Goal: Contribute content: Contribute content

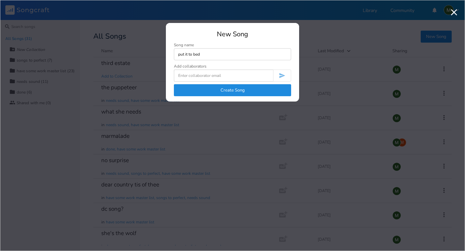
type input "put it to bed"
click at [229, 92] on button "Create Song" at bounding box center [232, 90] width 117 height 12
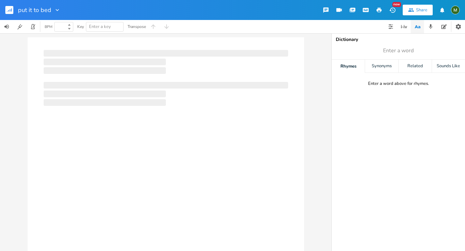
type input "100"
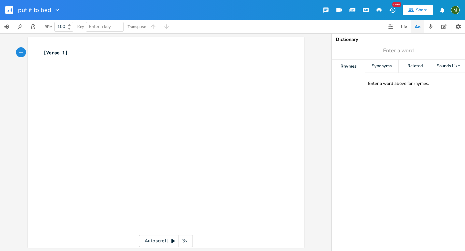
click at [160, 86] on div "xxxxxxxxxx [Verse 1] ​" at bounding box center [170, 149] width 257 height 202
type textarea "You hate to fly down"
type textarea "95, cause"
type textarea "bright minds clog the"
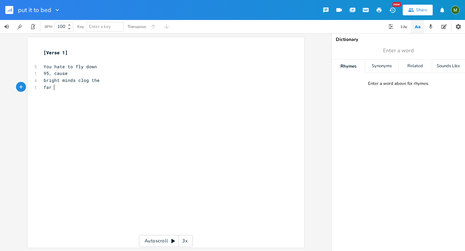
type textarea "far la"
type textarea "eft side"
type textarea "trudging by, they"
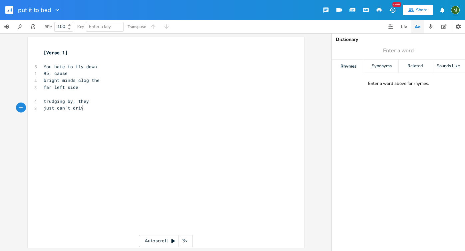
type textarea "just can't drive"
type textarea "honk and find your["
type textarea "peace of mind"
type textarea "find your peace of"
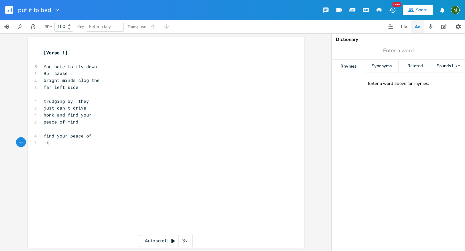
type textarea "mind"
type textarea "[chorus]"
type textarea "i wish you would"
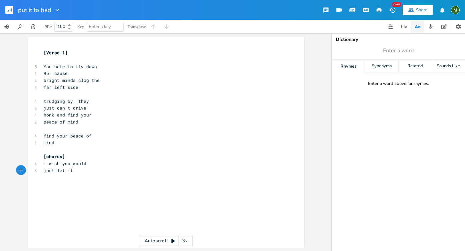
type textarea "just let it be"
click at [47, 164] on span "i wish you would" at bounding box center [65, 163] width 43 height 6
click at [73, 178] on span "just let it be" at bounding box center [62, 177] width 37 height 6
click at [82, 186] on pre "be" at bounding box center [162, 184] width 240 height 7
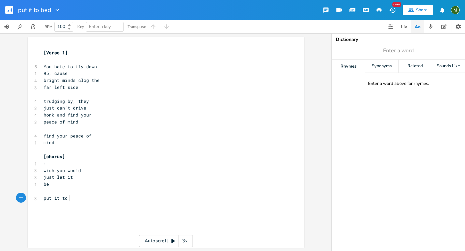
scroll to position [0, 16]
type textarea "put it to bed"
type textarea "and let it"
type textarea "sleep"
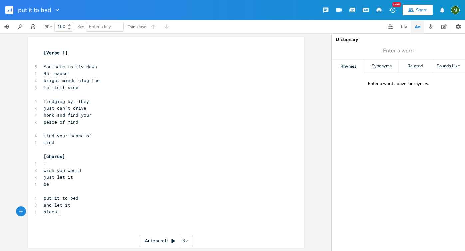
scroll to position [0, 11]
type textarea "x2"
type textarea "[verse 1"
type textarea "2]"
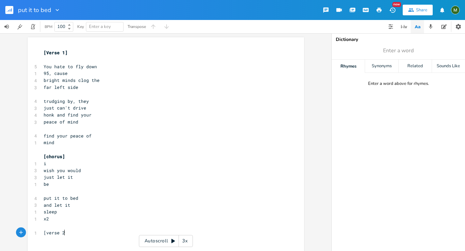
scroll to position [0, 4]
click at [71, 154] on pre "[chorus]" at bounding box center [162, 156] width 240 height 7
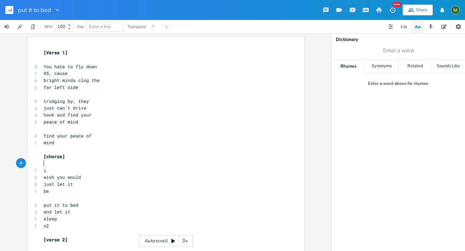
scroll to position [19, 0]
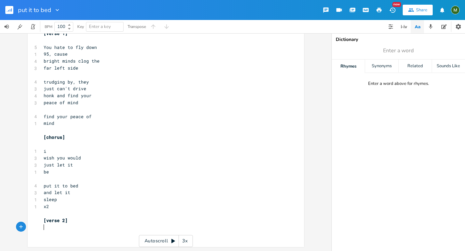
click at [56, 230] on pre "​" at bounding box center [162, 227] width 240 height 7
type textarea "Your boyfriends'"
type textarea "'s"
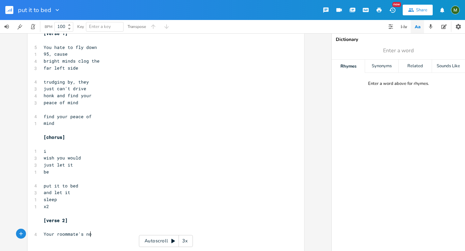
type textarea "roommate's noi"
click at [56, 235] on span "Your roommate's noi" at bounding box center [69, 234] width 51 height 6
click at [102, 240] on pre "roommate's noi" at bounding box center [162, 241] width 240 height 7
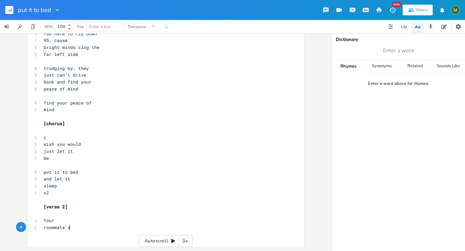
scroll to position [0, 1]
click at [44, 227] on span "roommate's" at bounding box center [57, 227] width 27 height 6
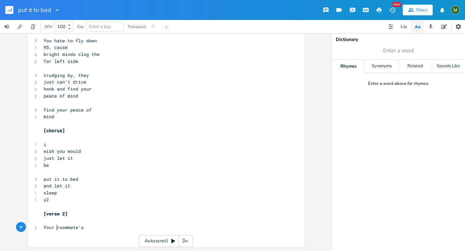
click at [89, 231] on pre "​" at bounding box center [162, 234] width 240 height 7
type textarea "boyfriend's here"
type textarea "his"
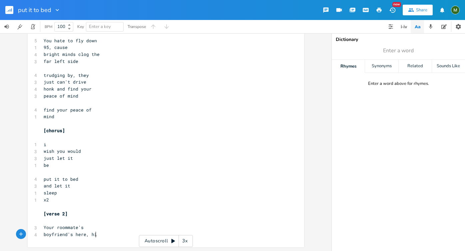
type textarea ", his"
type textarea "jokoes f"
type textarea "es fall flat, his"
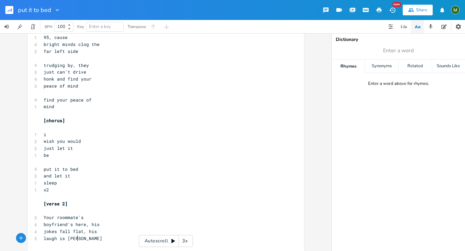
scroll to position [0, 29]
type textarea "laugh is weird"
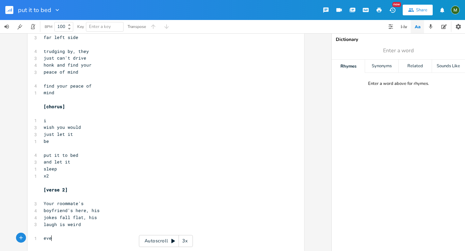
scroll to position [0, 12]
type textarea "every sentewnce"
type textarea "nce"
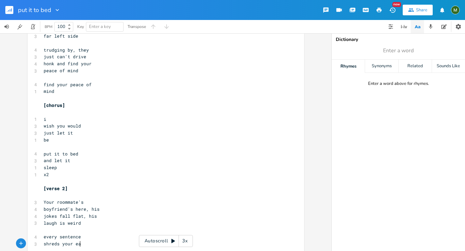
type textarea "shreds your ears"
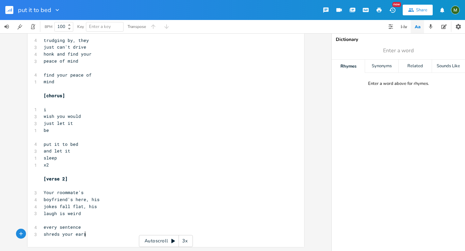
scroll to position [61, 0]
type textarea "his"
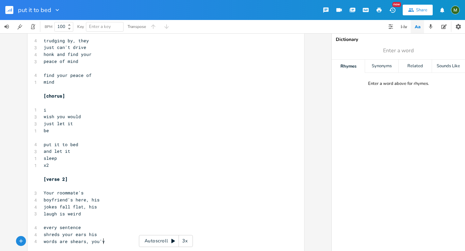
type textarea "words are shears, you've"
click at [82, 234] on span "shreds your ears his" at bounding box center [70, 234] width 53 height 6
type textarea ","
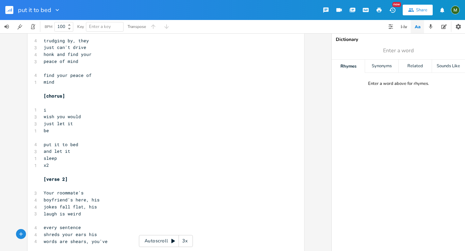
type textarea ","
click at [109, 237] on pre "shreds your ears, his" at bounding box center [162, 234] width 240 height 7
click at [109, 244] on pre "words are shears, you've" at bounding box center [162, 241] width 240 height 7
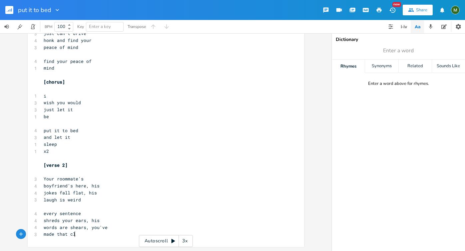
scroll to position [0, 31]
type textarea "made that clear"
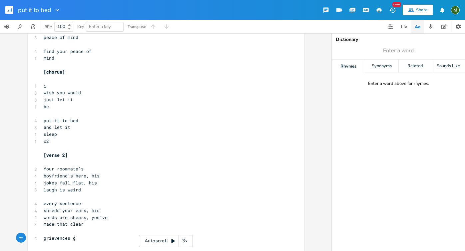
type textarea "grievences go"
type textarea "go"
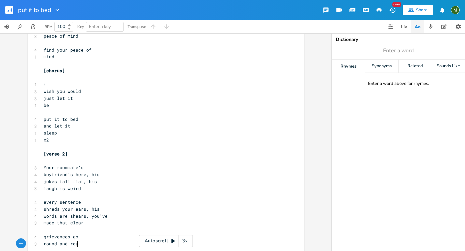
type textarea "round and round"
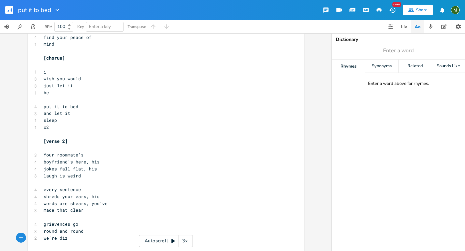
type textarea "we're dizzy"
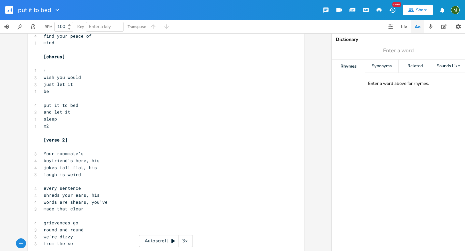
type textarea "from the sound"
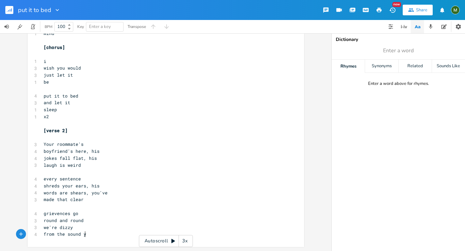
type textarea "your"
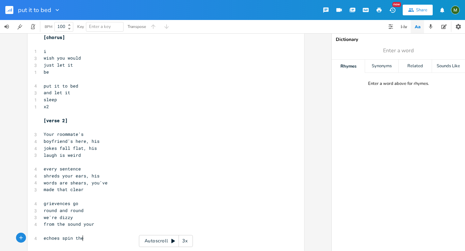
type textarea "echoes spin the"
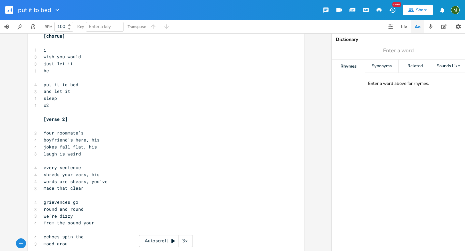
type textarea "mood around"
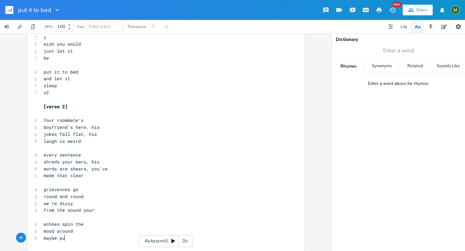
type textarea "maybe pu"
type textarea "t some"
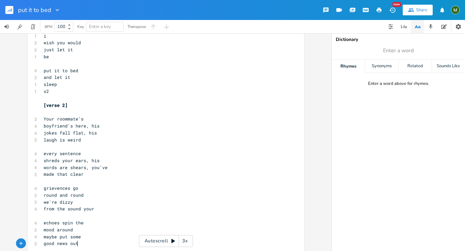
type textarea "good news out]"
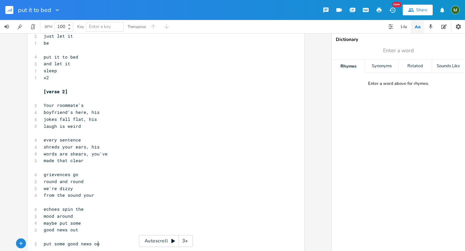
type textarea "put some good news out"
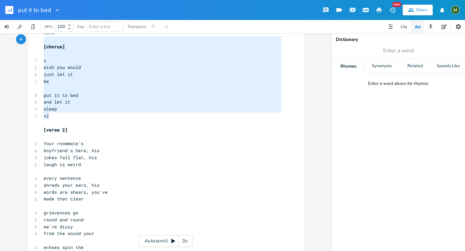
type textarea "[chorus] i wish you would just let it be put it to bed and let it sleep x2"
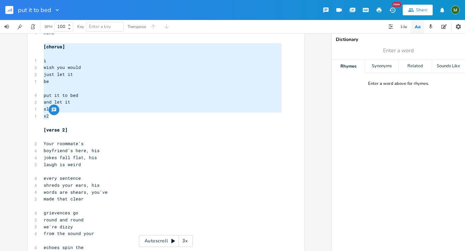
drag, startPoint x: 56, startPoint y: 117, endPoint x: 41, endPoint y: 47, distance: 71.0
click at [42, 47] on div "[Verse 1] ​ 5 You hate to fly down 1 95, cause 4 bright minds clog the 3 far le…" at bounding box center [162, 119] width 240 height 360
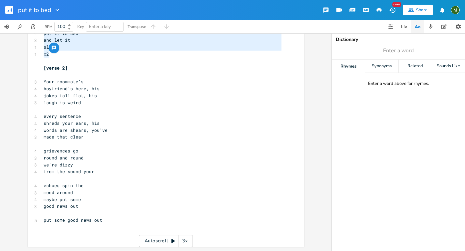
click at [62, 229] on pre "​" at bounding box center [162, 227] width 240 height 7
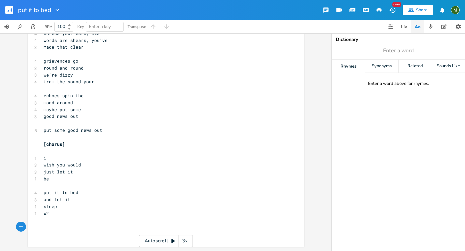
type textarea "]"
type textarea "[verse 3]"
type textarea "\"
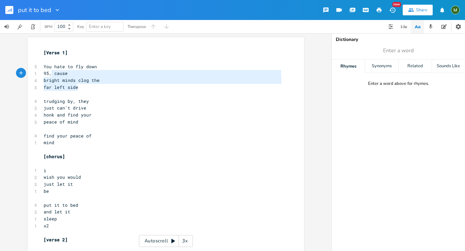
type textarea "You hate to fly down 95, cause bright minds clog the far left side"
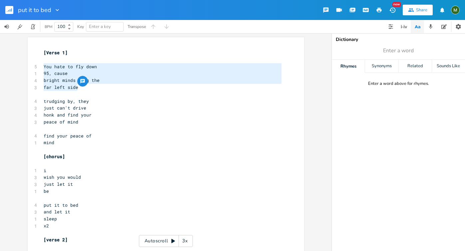
drag, startPoint x: 78, startPoint y: 88, endPoint x: 42, endPoint y: 66, distance: 41.5
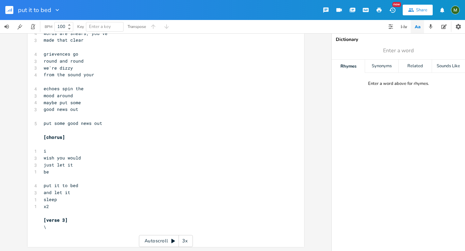
click at [54, 229] on pre "\" at bounding box center [162, 227] width 240 height 7
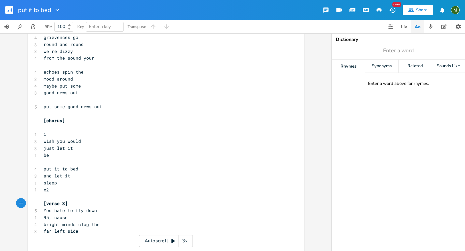
click at [72, 205] on pre "[verse 3]" at bounding box center [162, 203] width 240 height 7
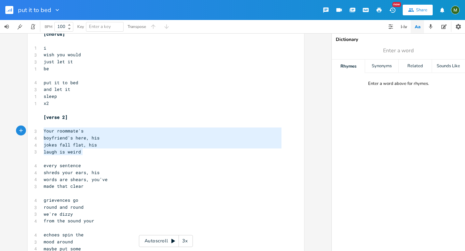
drag, startPoint x: 83, startPoint y: 152, endPoint x: 41, endPoint y: 133, distance: 45.6
click at [42, 133] on div "[Verse 1] ​ 5 You hate to fly down 95, cause bright minds clog the far left sid…" at bounding box center [162, 173] width 240 height 492
type textarea "Your roommate's boyfriend's here, his jokes fall flat, his laugh is weird"
click at [87, 132] on pre "Your roommate's" at bounding box center [162, 131] width 240 height 7
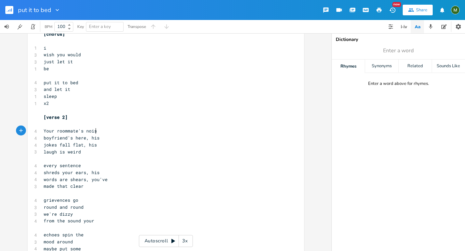
type textarea "noisy"
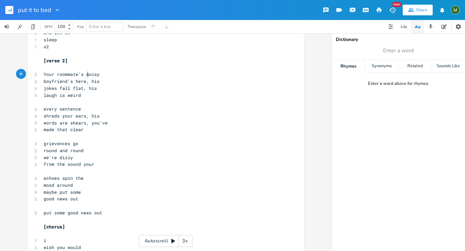
click at [86, 73] on span "Your roommate's noisy" at bounding box center [72, 74] width 56 height 6
type textarea "noisy"
click at [86, 73] on span "Your roommate's noisy" at bounding box center [72, 74] width 56 height 6
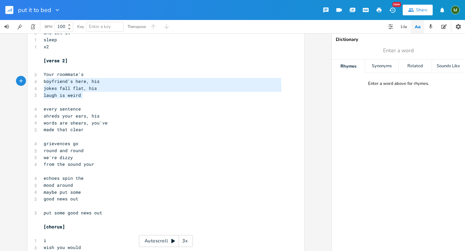
type textarea "Your roommate's boyfriend's here, his jokes fall flat, his laugh is weird"
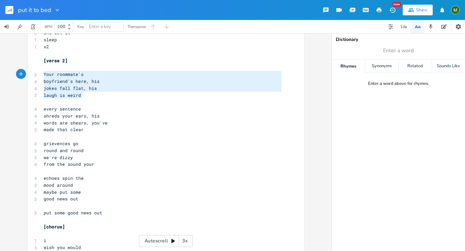
drag, startPoint x: 80, startPoint y: 93, endPoint x: 39, endPoint y: 75, distance: 45.2
click at [39, 75] on div "Your roommate's boyfriend's here, his jokes fall flat, his laugh is weird x [Ve…" at bounding box center [166, 114] width 276 height 513
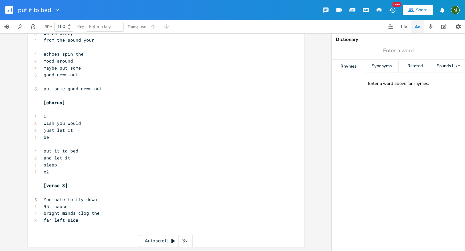
click at [94, 228] on pre "​" at bounding box center [162, 227] width 240 height 7
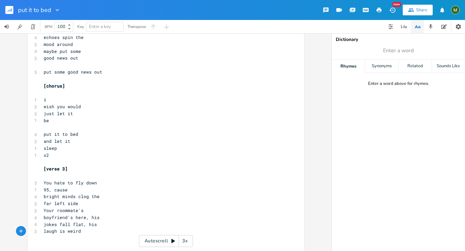
click at [88, 205] on pre "far left side" at bounding box center [162, 203] width 240 height 7
click at [87, 240] on pre "laugh is weird" at bounding box center [162, 238] width 240 height 7
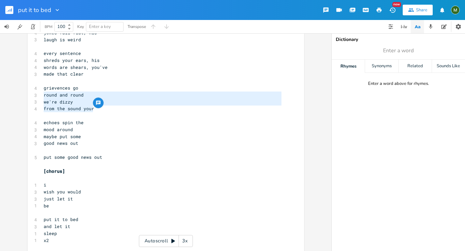
type textarea "grievences go round and round we're dizzy from the sound your"
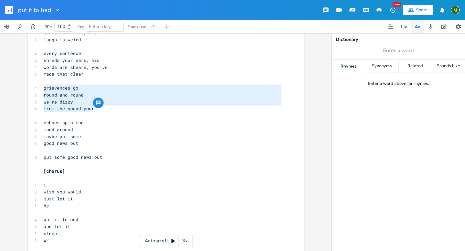
drag, startPoint x: 95, startPoint y: 107, endPoint x: 29, endPoint y: 90, distance: 67.6
click at [29, 90] on div "grievences go round and round we're dizzy from the sound your x [Verse 1] ​ 5 Y…" at bounding box center [166, 80] width 276 height 555
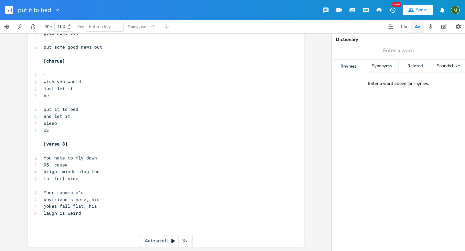
click at [81, 228] on pre "​" at bounding box center [162, 227] width 240 height 7
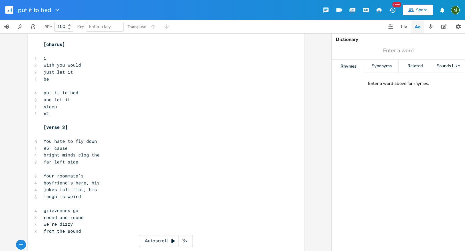
scroll to position [363, 0]
type textarea "sometimes i know"
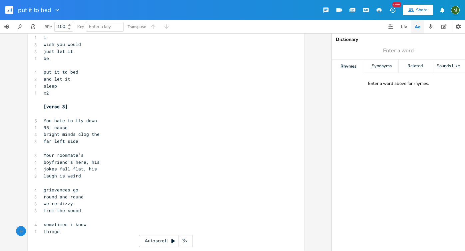
type textarea "things are"
type textarea "s are"
type textarea "listen to me, it's"
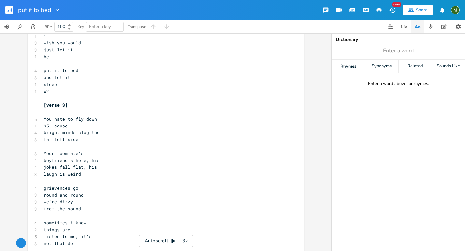
scroll to position [0, 26]
type textarea "not that deep"
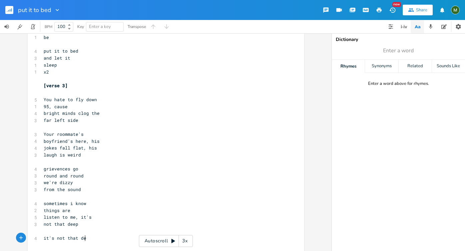
scroll to position [0, 34]
type textarea "it's not that deep"
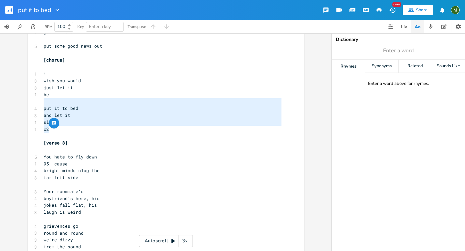
scroll to position [344, 0]
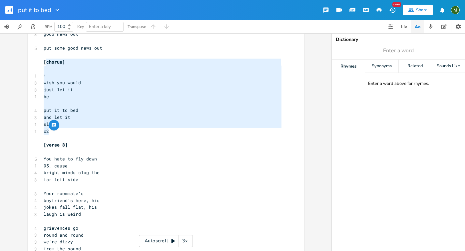
type textarea "[chorus] i wish you would just let it be put it to bed and let it sleep x2"
drag, startPoint x: 53, startPoint y: 81, endPoint x: 43, endPoint y: 64, distance: 20.6
click at [43, 64] on div "[Verse 1] ​ 5 You hate to fly down 95, cause bright minds clog the far left sid…" at bounding box center [162, 6] width 240 height 602
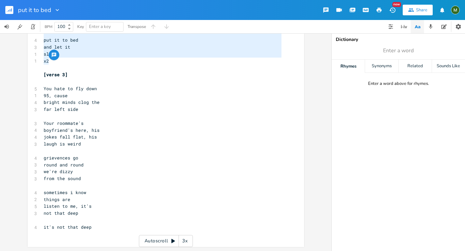
click at [100, 236] on pre "​" at bounding box center [162, 234] width 240 height 7
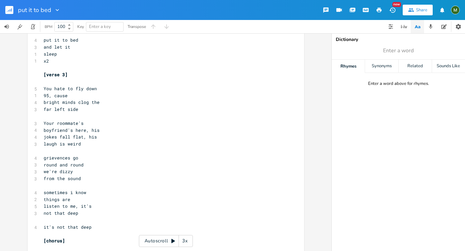
scroll to position [486, 0]
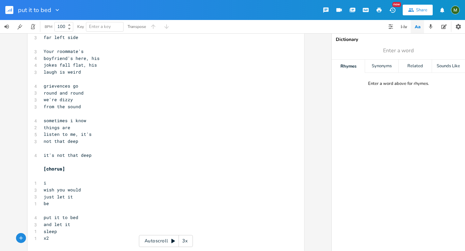
click at [112, 198] on pre "just let it" at bounding box center [162, 196] width 240 height 7
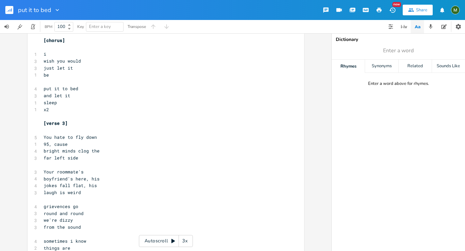
scroll to position [490, 0]
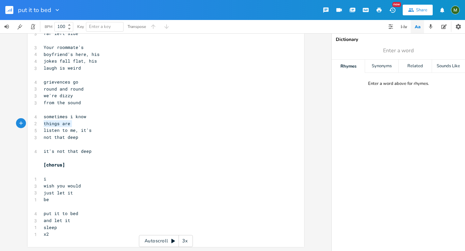
type textarea "sometimes i know things are"
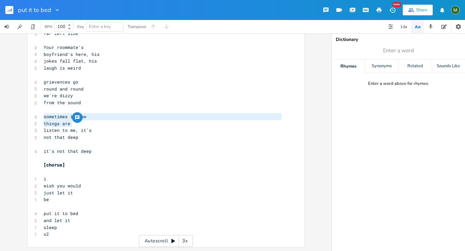
drag, startPoint x: 75, startPoint y: 124, endPoint x: 39, endPoint y: 118, distance: 36.7
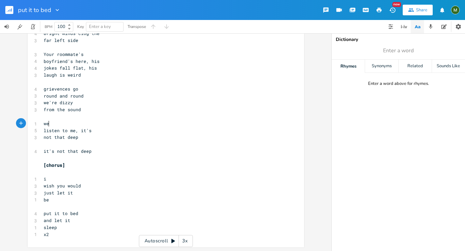
scroll to position [0, 6]
type textarea "we'b"
type textarea "ve got you"
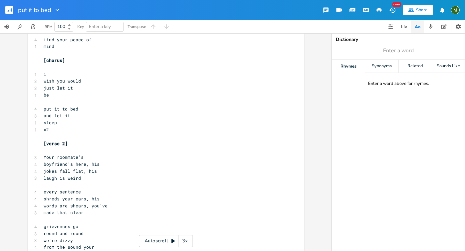
scroll to position [0, 0]
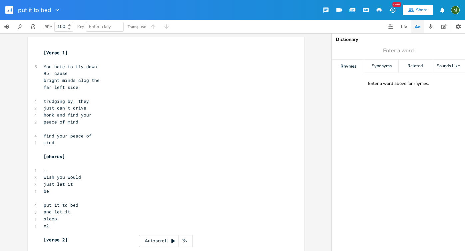
type textarea "on repeat"
click at [111, 32] on div "Key Enter a key" at bounding box center [98, 26] width 50 height 13
click at [111, 28] on span "Enter a key" at bounding box center [105, 26] width 32 height 9
type input "c"
click at [115, 29] on span "c" at bounding box center [105, 26] width 32 height 9
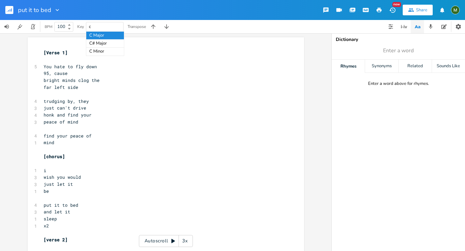
type input "c"
click at [387, 71] on div "Synonyms" at bounding box center [381, 66] width 33 height 13
click at [406, 67] on div "Related" at bounding box center [415, 66] width 33 height 13
click at [442, 68] on div "Sounds Like" at bounding box center [448, 66] width 33 height 13
click at [388, 69] on div "Synonyms" at bounding box center [381, 66] width 33 height 13
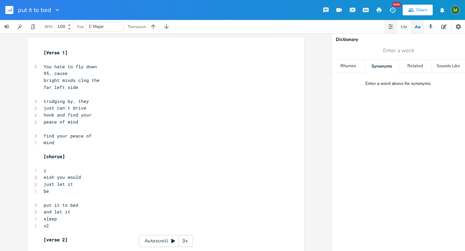
click at [390, 27] on icon "button" at bounding box center [390, 26] width 5 height 5
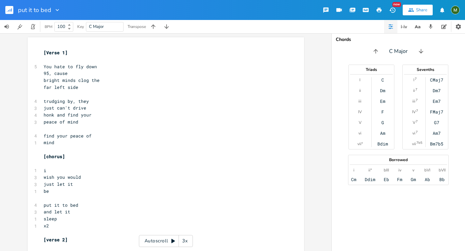
click at [415, 90] on sup "7" at bounding box center [416, 89] width 2 height 5
click at [437, 89] on div "Dm7" at bounding box center [436, 90] width 8 height 5
click at [382, 90] on div "Dm" at bounding box center [382, 90] width 5 height 5
click at [438, 90] on div "Dm7" at bounding box center [436, 90] width 8 height 5
click at [383, 112] on div "F" at bounding box center [382, 111] width 3 height 5
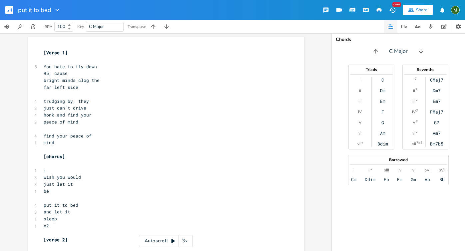
click at [435, 111] on div "FMaj7" at bounding box center [436, 111] width 13 height 5
click at [381, 78] on div "C" at bounding box center [382, 79] width 3 height 5
click at [440, 82] on div "CMaj7" at bounding box center [436, 79] width 13 height 5
click at [382, 81] on div "C" at bounding box center [382, 79] width 3 height 5
click at [436, 82] on div "CMaj7" at bounding box center [436, 79] width 13 height 5
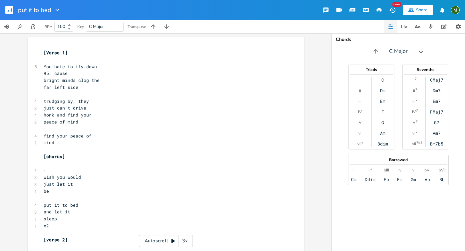
click at [383, 102] on div "Em" at bounding box center [382, 101] width 5 height 5
click at [438, 100] on div "Em7" at bounding box center [436, 101] width 8 height 5
click at [383, 100] on div "Em" at bounding box center [382, 101] width 5 height 5
click at [435, 102] on div "Em7" at bounding box center [436, 101] width 8 height 5
click at [383, 112] on div "F" at bounding box center [382, 111] width 3 height 5
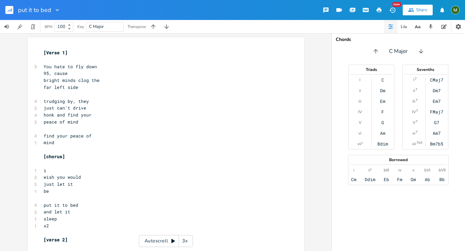
click at [436, 112] on div "FMaj7" at bounding box center [436, 111] width 13 height 5
click at [384, 123] on div "G" at bounding box center [382, 122] width 3 height 5
click at [438, 124] on div "G7" at bounding box center [436, 122] width 5 height 5
click at [437, 122] on div "G7" at bounding box center [436, 122] width 5 height 5
click at [383, 134] on div "Am" at bounding box center [382, 133] width 5 height 5
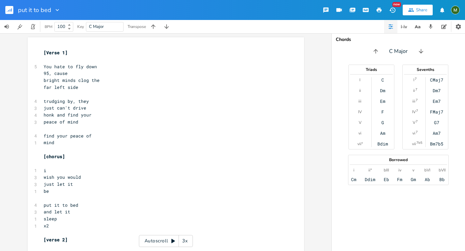
click at [439, 131] on div "Am7" at bounding box center [436, 133] width 8 height 5
click at [381, 133] on div "Am" at bounding box center [382, 133] width 5 height 5
click at [437, 133] on div "Am7" at bounding box center [436, 133] width 8 height 5
click at [382, 79] on div "C" at bounding box center [382, 79] width 3 height 5
click at [384, 122] on div "G" at bounding box center [382, 122] width 3 height 5
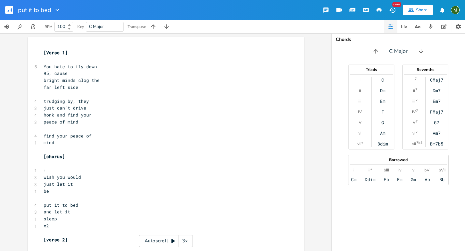
click at [381, 136] on div "C Dm Em F G Am Bdim" at bounding box center [383, 111] width 23 height 69
click at [380, 82] on div "C Dm Em F G Am Bdim" at bounding box center [383, 111] width 23 height 69
click at [382, 80] on div "C" at bounding box center [382, 79] width 3 height 5
click at [383, 123] on div "G" at bounding box center [382, 122] width 3 height 5
click at [437, 134] on div "Am7" at bounding box center [436, 133] width 8 height 5
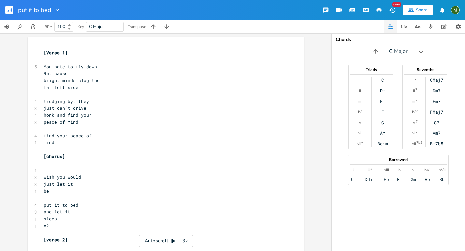
click at [384, 109] on div "F" at bounding box center [382, 111] width 3 height 5
click at [382, 78] on div "C" at bounding box center [382, 79] width 3 height 5
click at [383, 121] on div "G" at bounding box center [382, 122] width 3 height 5
click at [383, 132] on div "Am" at bounding box center [382, 133] width 5 height 5
click at [383, 111] on div "F" at bounding box center [382, 111] width 3 height 5
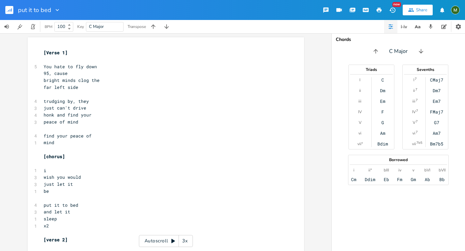
click at [382, 81] on div "C" at bounding box center [382, 79] width 3 height 5
click at [383, 123] on div "G" at bounding box center [382, 122] width 3 height 5
click at [437, 133] on div "Am7" at bounding box center [436, 133] width 8 height 5
click at [383, 110] on div "F" at bounding box center [382, 111] width 3 height 5
click at [425, 180] on div "Ab" at bounding box center [426, 179] width 5 height 5
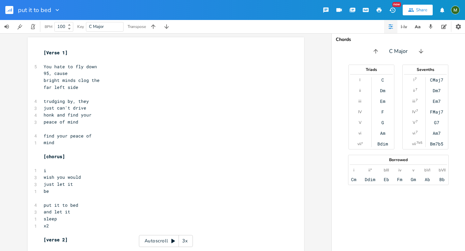
click at [382, 134] on div "Am" at bounding box center [382, 133] width 5 height 5
click at [430, 182] on div "i [PERSON_NAME]° Ddim bIII [PERSON_NAME] Fm v Gm bVI Ab bVII Bb" at bounding box center [398, 174] width 95 height 15
click at [428, 180] on div "Ab" at bounding box center [426, 179] width 5 height 5
click at [383, 121] on div "G" at bounding box center [382, 122] width 3 height 5
click at [416, 180] on div "i [PERSON_NAME]° Ddim bIII [PERSON_NAME] Fm v Gm bVI Ab bVII Bb" at bounding box center [398, 174] width 95 height 15
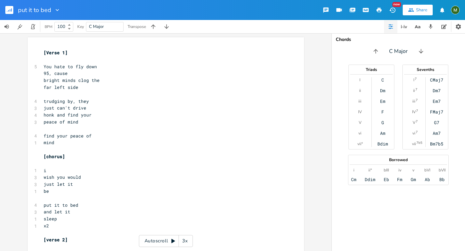
click at [414, 179] on div "Gm" at bounding box center [413, 179] width 5 height 5
click at [382, 123] on div "G" at bounding box center [382, 122] width 3 height 5
click at [384, 110] on div "C Dm Em F G Am Bdim" at bounding box center [383, 111] width 23 height 69
click at [380, 102] on div "Em" at bounding box center [382, 101] width 5 height 5
click at [386, 178] on div "Eb" at bounding box center [386, 179] width 5 height 5
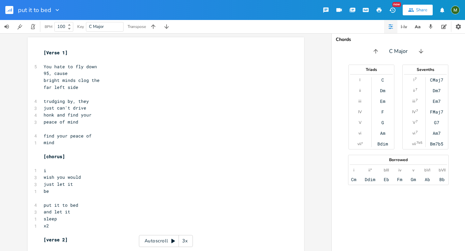
click at [426, 179] on div "Ab" at bounding box center [426, 179] width 5 height 5
click at [384, 134] on div "Am" at bounding box center [382, 133] width 5 height 5
click at [428, 181] on div "Ab" at bounding box center [426, 179] width 5 height 5
click at [436, 134] on div "Am7" at bounding box center [436, 133] width 8 height 5
click at [424, 179] on div "Ab" at bounding box center [426, 179] width 5 height 5
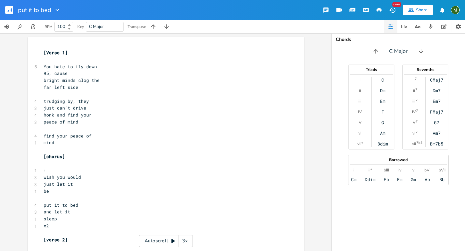
click at [382, 133] on div "Am" at bounding box center [382, 133] width 5 height 5
click at [437, 135] on div "Am7" at bounding box center [436, 133] width 8 height 5
click at [443, 180] on div "Bb" at bounding box center [441, 179] width 5 height 5
click at [381, 143] on div "Bdim" at bounding box center [382, 143] width 11 height 5
click at [444, 180] on div "Bb" at bounding box center [441, 179] width 5 height 5
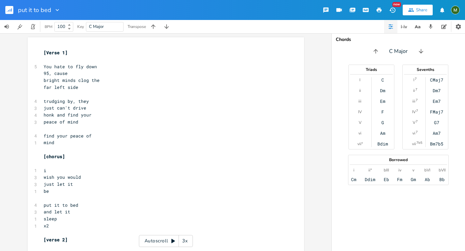
click at [74, 59] on pre "​" at bounding box center [162, 59] width 240 height 7
type textarea "C-F-C-"
type textarea "-F"
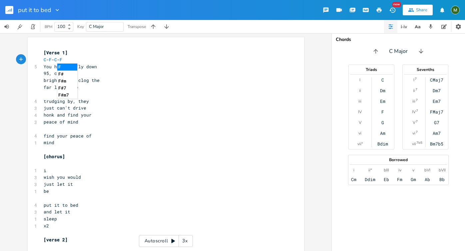
click at [48, 130] on pre "​" at bounding box center [162, 129] width 240 height 7
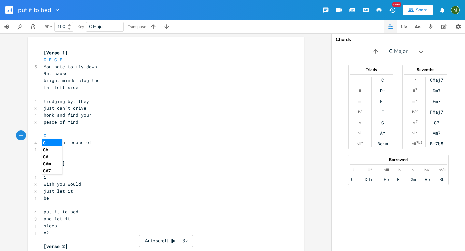
scroll to position [0, 5]
type textarea "G-F-G"
click at [47, 173] on pre "​" at bounding box center [162, 170] width 240 height 7
type textarea "C-FAm"
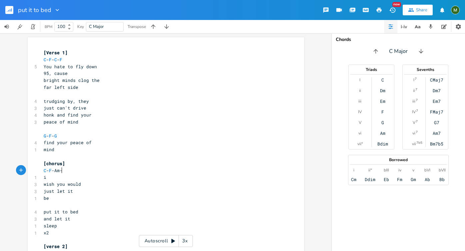
type textarea "-Am-G"
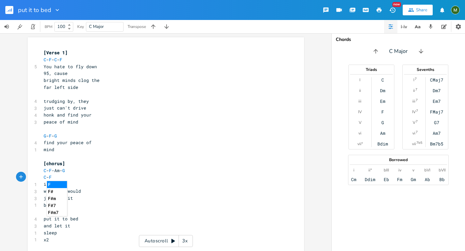
scroll to position [0, 9]
type textarea "C-F-C"
click at [99, 168] on pre "C - F -Am- G" at bounding box center [162, 170] width 240 height 7
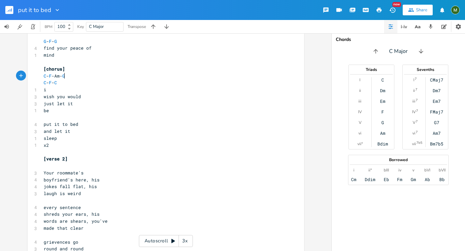
scroll to position [0, 0]
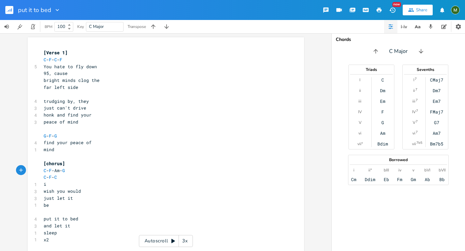
click at [409, 202] on div "Chords C Major Triads I ii iii IV V vi vii° C Dm Em F G Am Bdim Sevenths I 7 ii…" at bounding box center [398, 142] width 133 height 218
